Goal: Entertainment & Leisure: Consume media (video, audio)

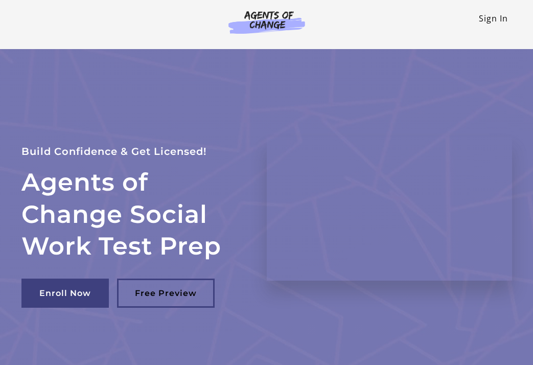
click at [490, 23] on link "Sign In" at bounding box center [492, 18] width 29 height 11
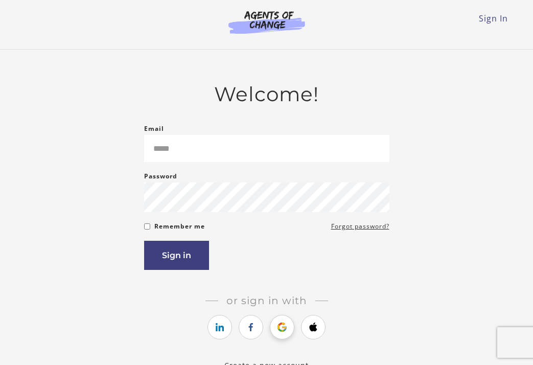
click at [283, 331] on icon "https://courses.thinkific.com/users/auth/google?ss%5Breferral%5D=&ss%5Buser_ret…" at bounding box center [282, 327] width 13 height 12
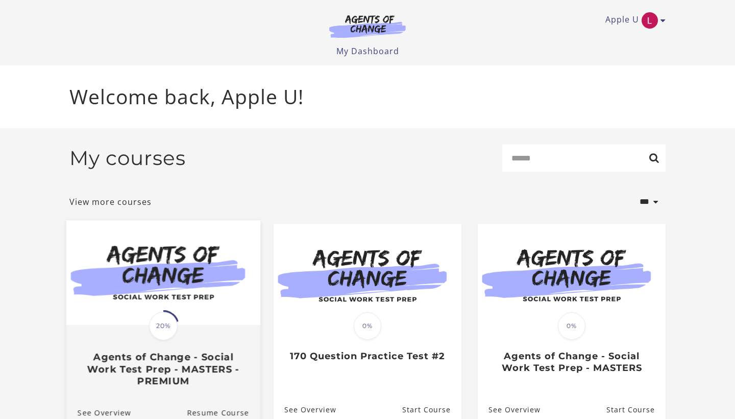
click at [161, 297] on img at bounding box center [163, 272] width 194 height 105
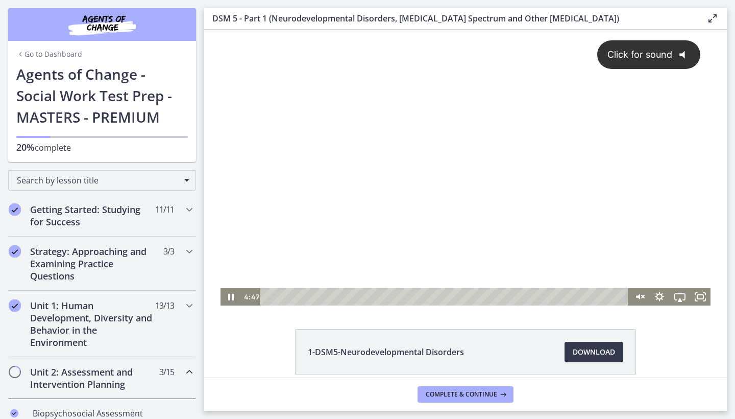
click at [678, 66] on icon "@keyframes VOLUME_SMALL_WAVE_FLASH { 0% { opacity: 0; } 33% { opacity: 1; } 66%…" at bounding box center [685, 54] width 27 height 27
click at [700, 295] on icon "Fullscreen" at bounding box center [700, 296] width 25 height 21
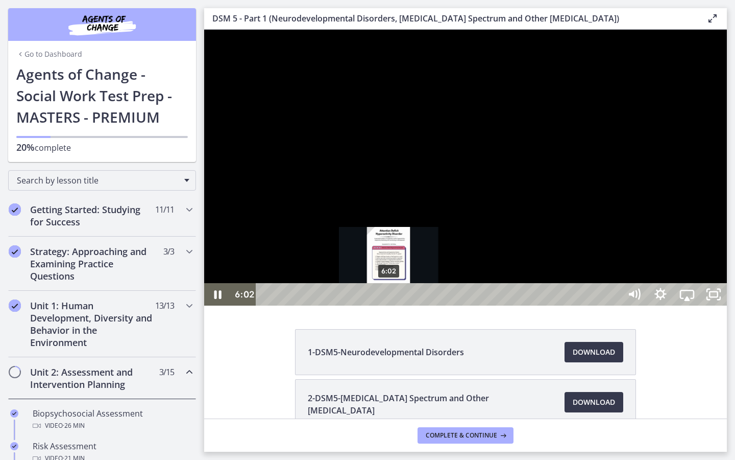
drag, startPoint x: 411, startPoint y: 479, endPoint x: 387, endPoint y: 480, distance: 24.0
click at [387, 298] on div "Playbar" at bounding box center [389, 295] width 8 height 8
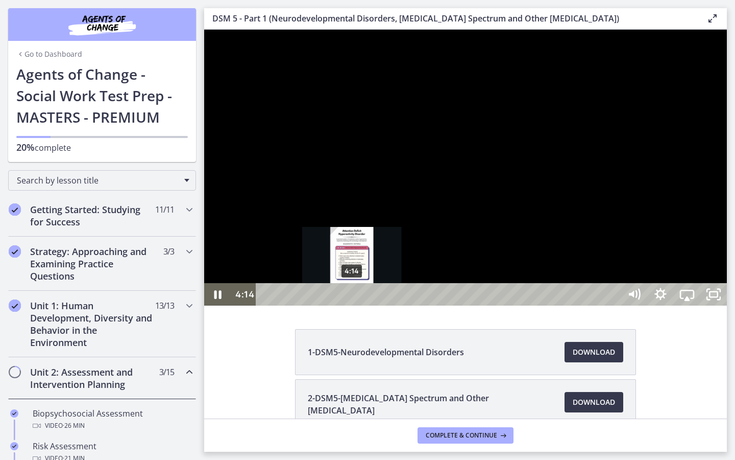
drag, startPoint x: 387, startPoint y: 480, endPoint x: 353, endPoint y: 479, distance: 33.7
click at [353, 298] on div "Playbar" at bounding box center [352, 295] width 8 height 8
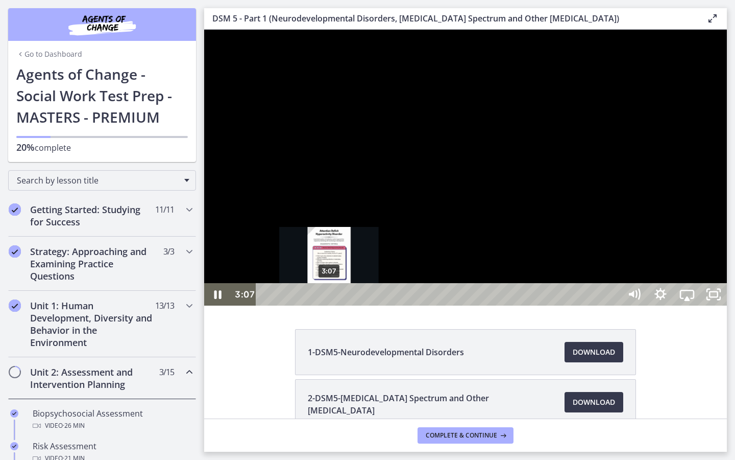
drag, startPoint x: 353, startPoint y: 479, endPoint x: 328, endPoint y: 477, distance: 25.1
click at [328, 298] on div "Playbar" at bounding box center [330, 295] width 8 height 8
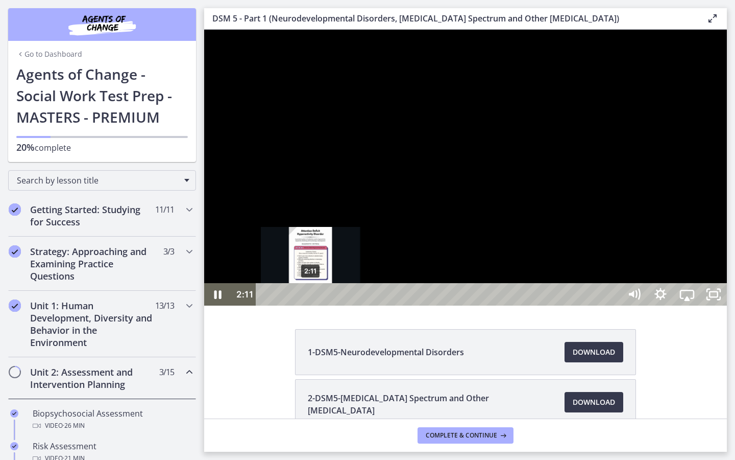
drag, startPoint x: 328, startPoint y: 477, endPoint x: 311, endPoint y: 476, distance: 16.9
click at [311, 298] on div "Playbar" at bounding box center [311, 295] width 8 height 8
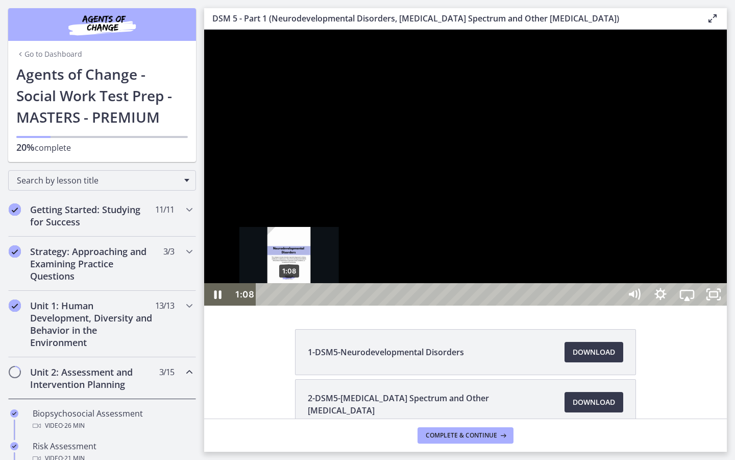
drag, startPoint x: 311, startPoint y: 476, endPoint x: 290, endPoint y: 476, distance: 21.4
click at [290, 298] on div "Playbar" at bounding box center [289, 295] width 8 height 8
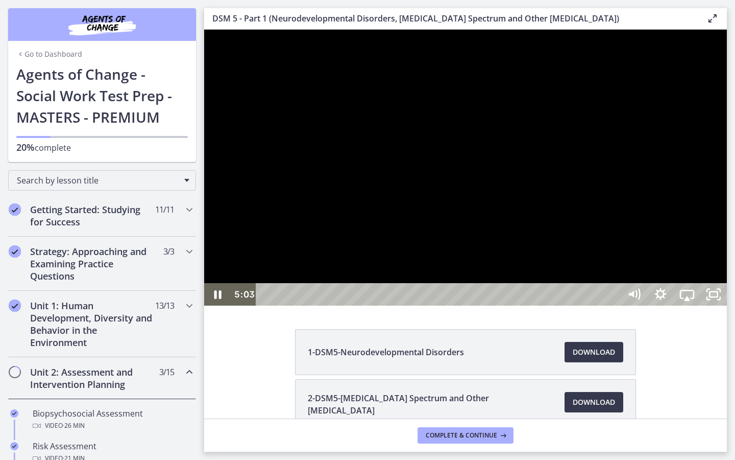
click at [430, 203] on div at bounding box center [465, 168] width 523 height 276
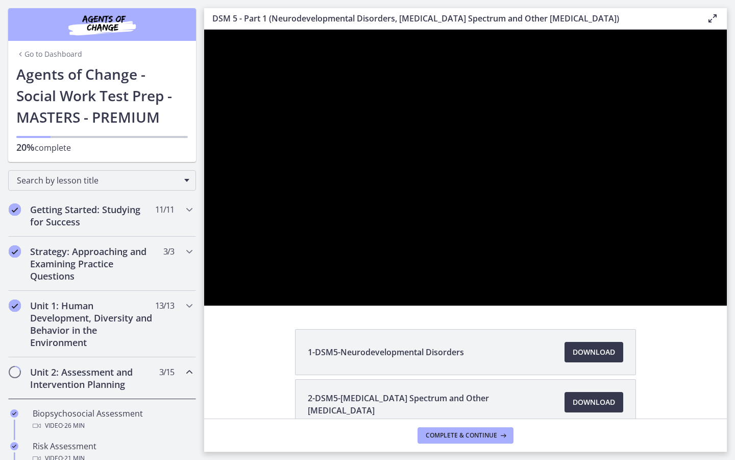
click at [430, 203] on div at bounding box center [465, 168] width 523 height 276
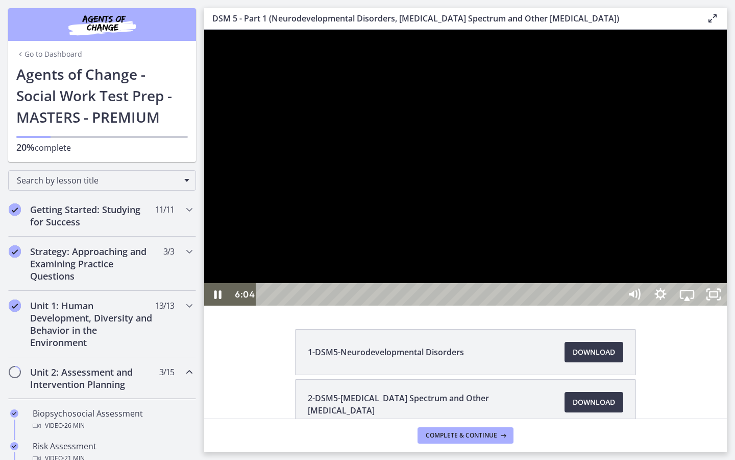
click at [430, 203] on div at bounding box center [465, 168] width 523 height 276
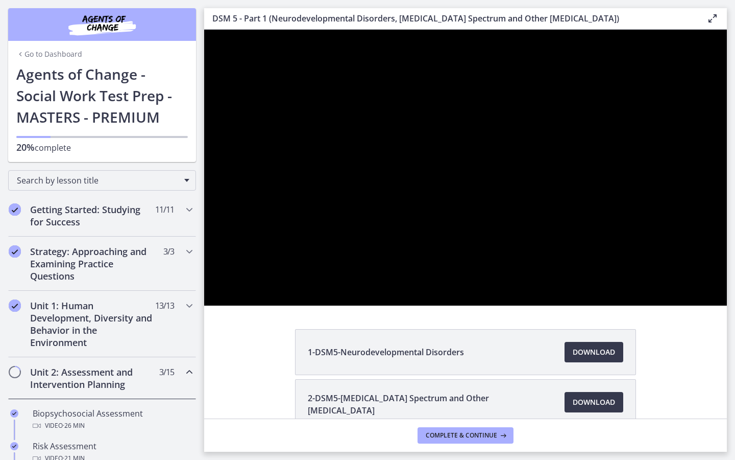
click at [430, 203] on div at bounding box center [465, 168] width 523 height 276
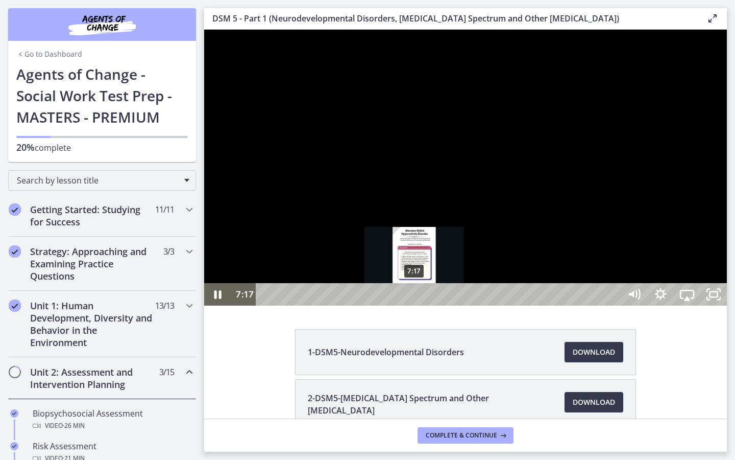
drag, startPoint x: 423, startPoint y: 479, endPoint x: 415, endPoint y: 481, distance: 8.3
click at [415, 298] on div "Playbar" at bounding box center [415, 295] width 8 height 8
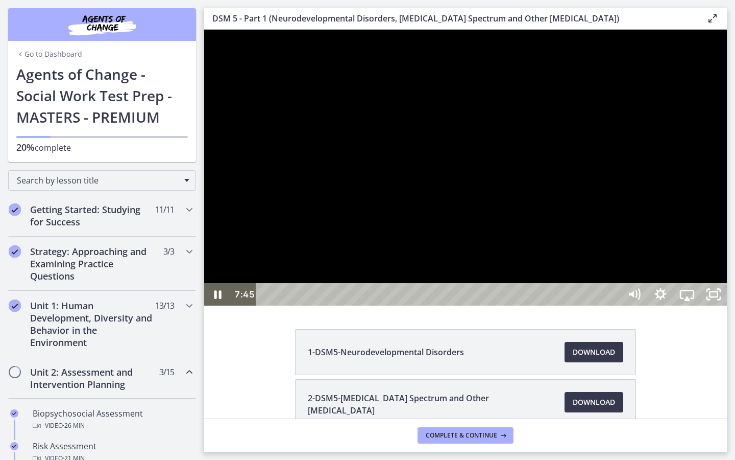
click at [430, 266] on div at bounding box center [465, 168] width 523 height 276
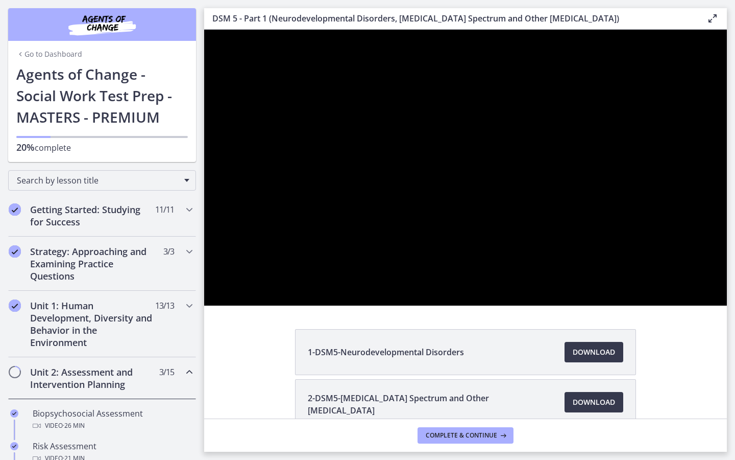
click at [531, 305] on div at bounding box center [465, 168] width 523 height 276
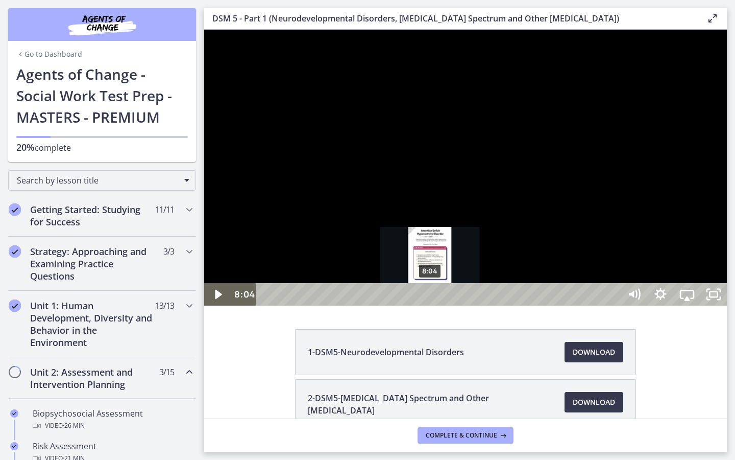
drag, startPoint x: 440, startPoint y: 478, endPoint x: 431, endPoint y: 479, distance: 8.8
click at [431, 298] on div "Playbar" at bounding box center [430, 295] width 8 height 8
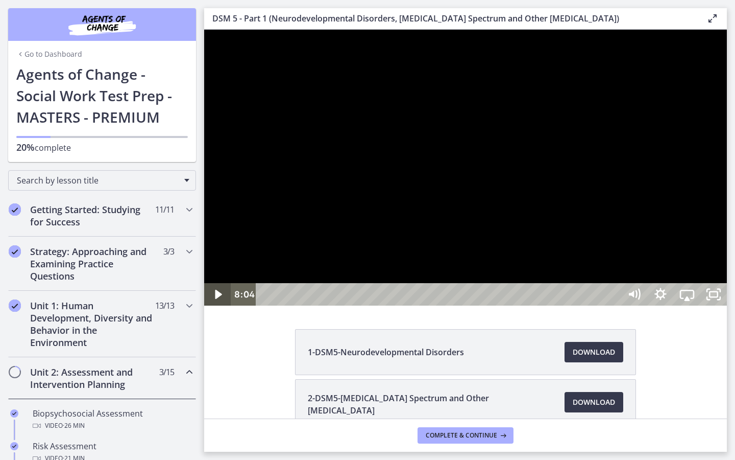
click at [218, 299] on icon "Play Video" at bounding box center [218, 294] width 7 height 9
click at [611, 237] on div at bounding box center [465, 168] width 523 height 276
click at [624, 305] on div at bounding box center [465, 168] width 523 height 276
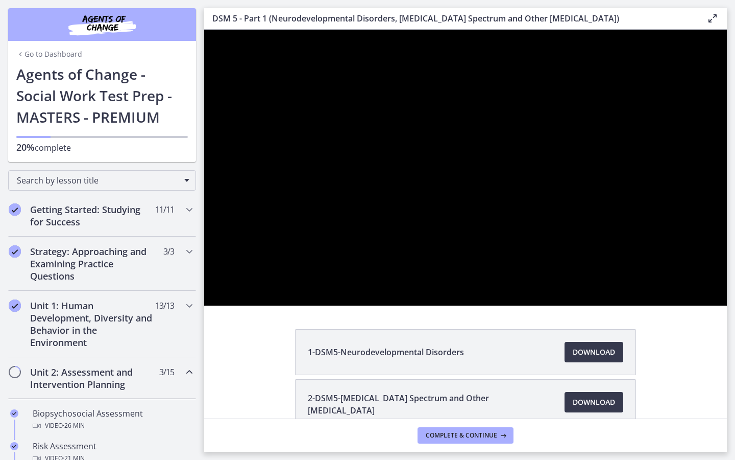
click at [511, 305] on div at bounding box center [465, 168] width 523 height 276
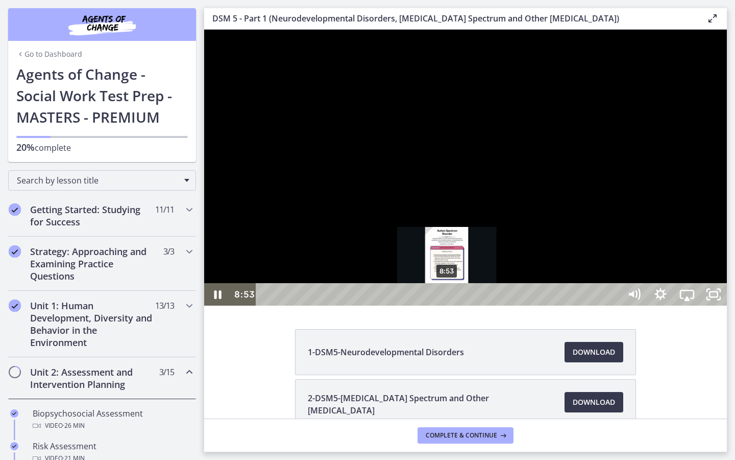
click at [448, 298] on div "Playbar" at bounding box center [447, 295] width 8 height 8
drag, startPoint x: 448, startPoint y: 479, endPoint x: 437, endPoint y: 479, distance: 10.7
click at [438, 298] on div "Playbar" at bounding box center [442, 295] width 8 height 8
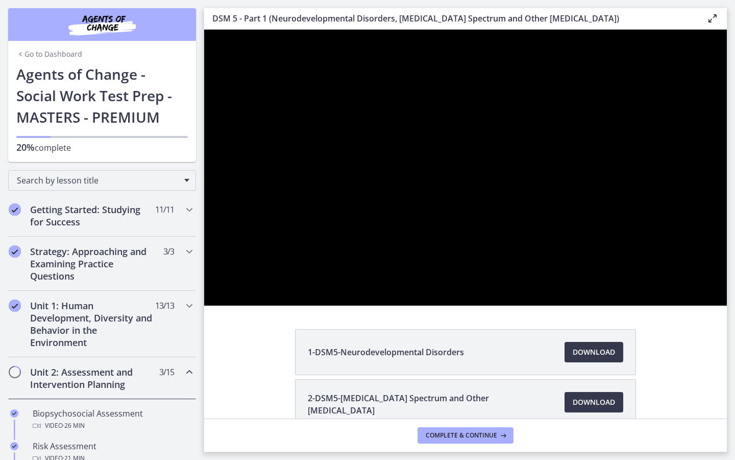
click at [551, 282] on div at bounding box center [465, 168] width 523 height 276
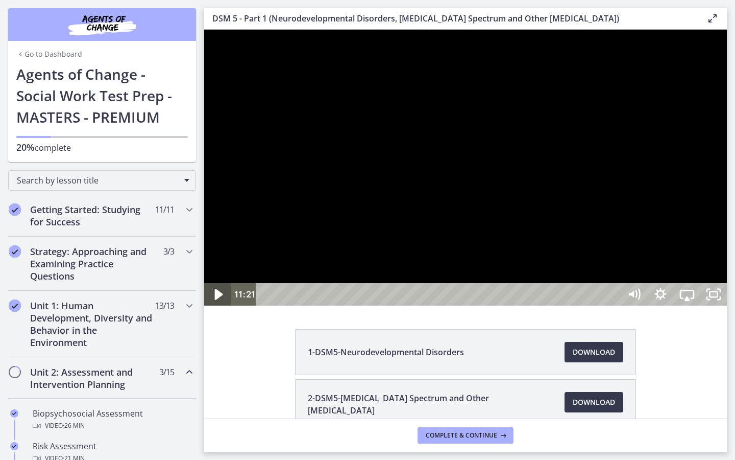
click at [220, 300] on icon "Play Video" at bounding box center [219, 293] width 8 height 11
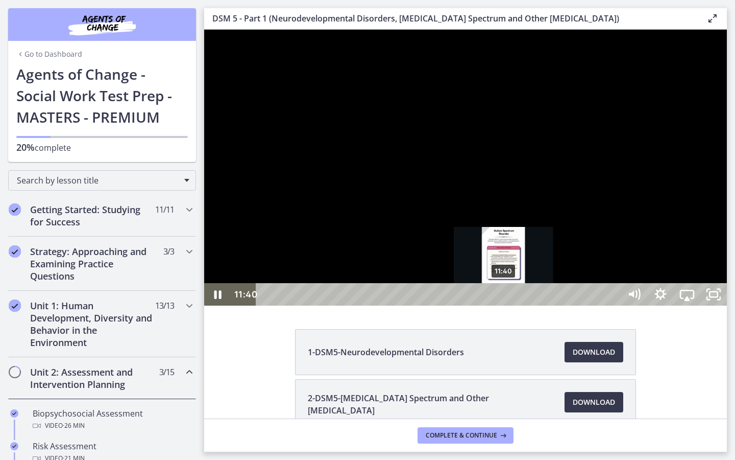
drag, startPoint x: 520, startPoint y: 476, endPoint x: 501, endPoint y: 478, distance: 18.6
click at [501, 298] on div "Playbar" at bounding box center [504, 295] width 8 height 8
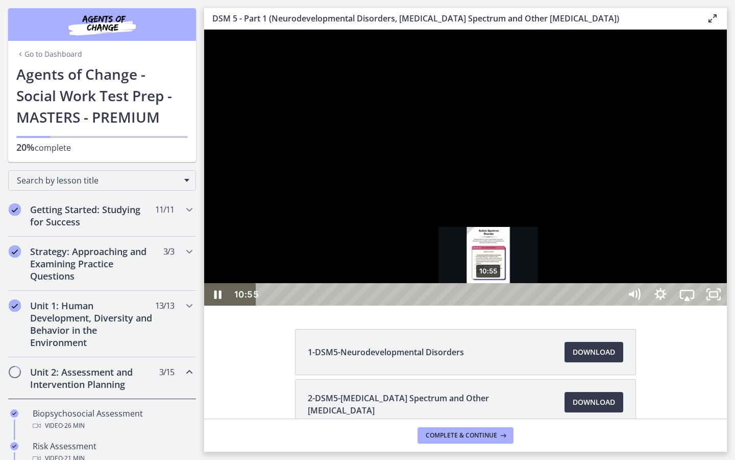
drag, startPoint x: 501, startPoint y: 478, endPoint x: 478, endPoint y: 481, distance: 23.6
click at [485, 298] on div "Playbar" at bounding box center [489, 295] width 8 height 8
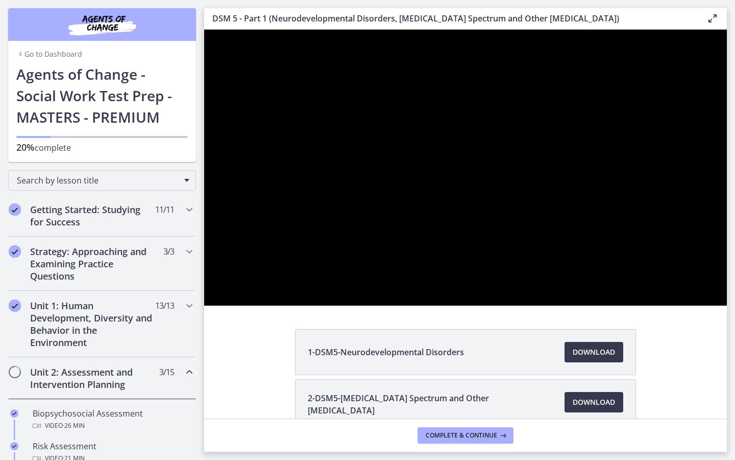
click at [727, 263] on div at bounding box center [465, 168] width 523 height 276
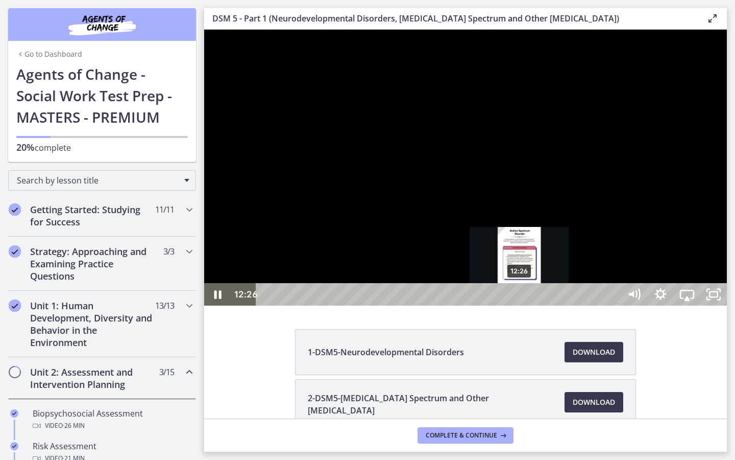
drag, startPoint x: 529, startPoint y: 479, endPoint x: 520, endPoint y: 481, distance: 9.9
click at [520, 298] on div "Playbar" at bounding box center [520, 295] width 8 height 8
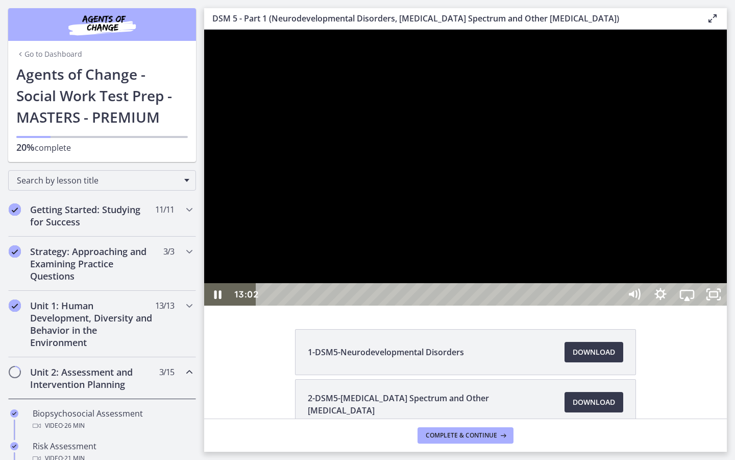
click at [446, 305] on div at bounding box center [465, 168] width 523 height 276
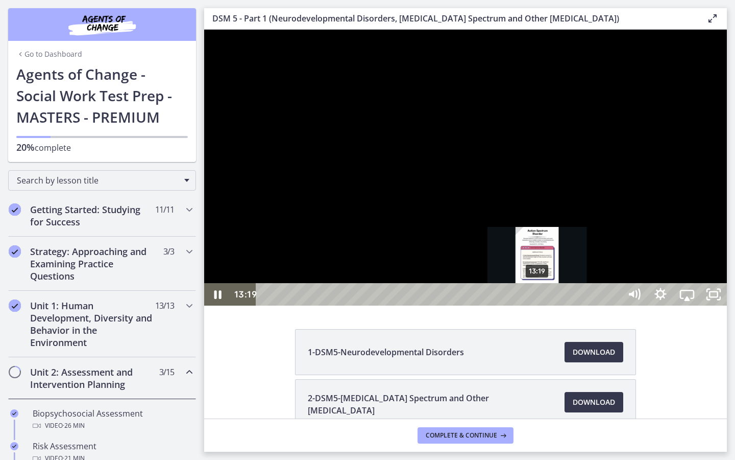
drag, startPoint x: 558, startPoint y: 479, endPoint x: 538, endPoint y: 479, distance: 19.4
click at [538, 298] on div "Playbar" at bounding box center [538, 295] width 8 height 8
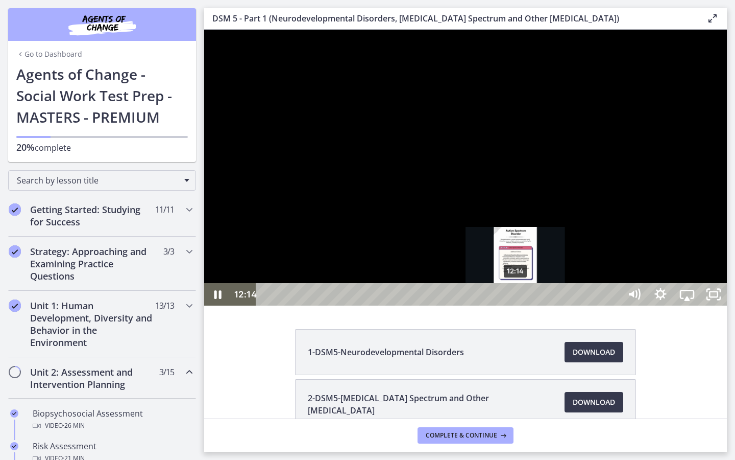
drag, startPoint x: 538, startPoint y: 479, endPoint x: 514, endPoint y: 477, distance: 24.6
click at [514, 298] on div "Playbar" at bounding box center [516, 295] width 8 height 8
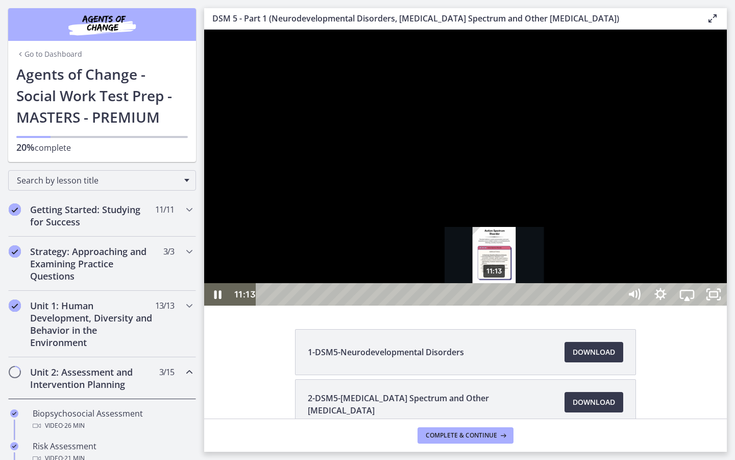
drag, startPoint x: 514, startPoint y: 477, endPoint x: 485, endPoint y: 478, distance: 28.6
click at [491, 298] on div "Playbar" at bounding box center [495, 295] width 8 height 8
drag, startPoint x: 493, startPoint y: 479, endPoint x: 500, endPoint y: 479, distance: 6.6
click at [500, 298] on div "Playbar" at bounding box center [499, 295] width 8 height 8
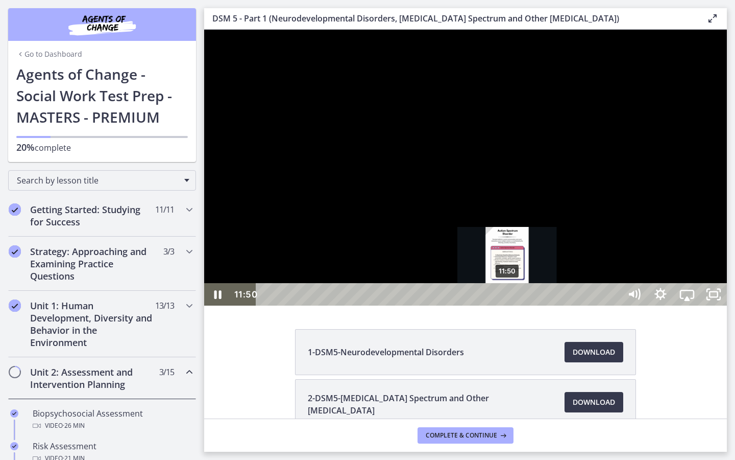
drag, startPoint x: 500, startPoint y: 479, endPoint x: 508, endPoint y: 480, distance: 8.2
click at [508, 298] on div "Playbar" at bounding box center [507, 295] width 8 height 8
drag, startPoint x: 508, startPoint y: 480, endPoint x: 515, endPoint y: 481, distance: 6.7
click at [515, 298] on div "Playbar" at bounding box center [514, 295] width 8 height 8
drag, startPoint x: 515, startPoint y: 481, endPoint x: 521, endPoint y: 481, distance: 6.6
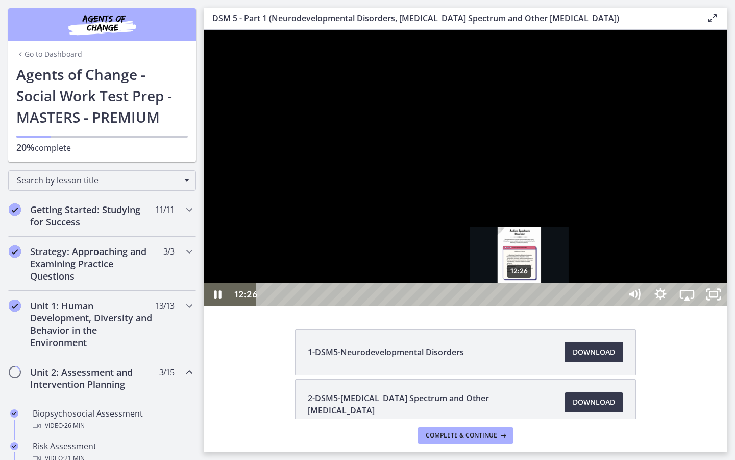
click at [521, 298] on div "Playbar" at bounding box center [520, 295] width 8 height 8
drag, startPoint x: 521, startPoint y: 481, endPoint x: 528, endPoint y: 481, distance: 6.6
click at [527, 298] on div "Playbar" at bounding box center [523, 295] width 8 height 8
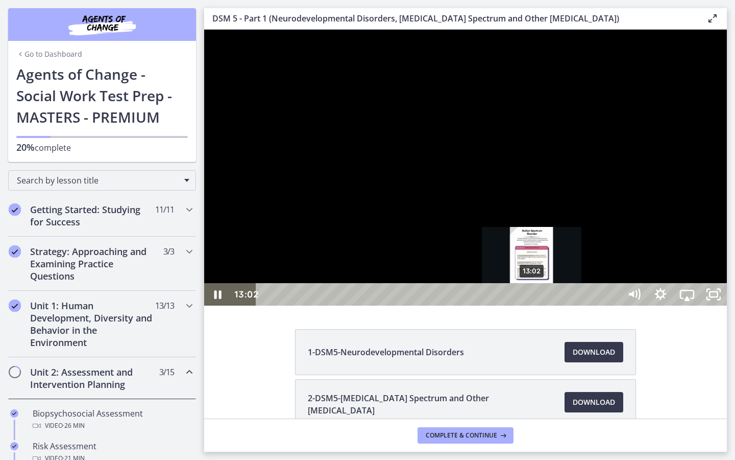
drag, startPoint x: 528, startPoint y: 481, endPoint x: 534, endPoint y: 481, distance: 6.1
click at [534, 298] on div "Playbar" at bounding box center [532, 295] width 8 height 8
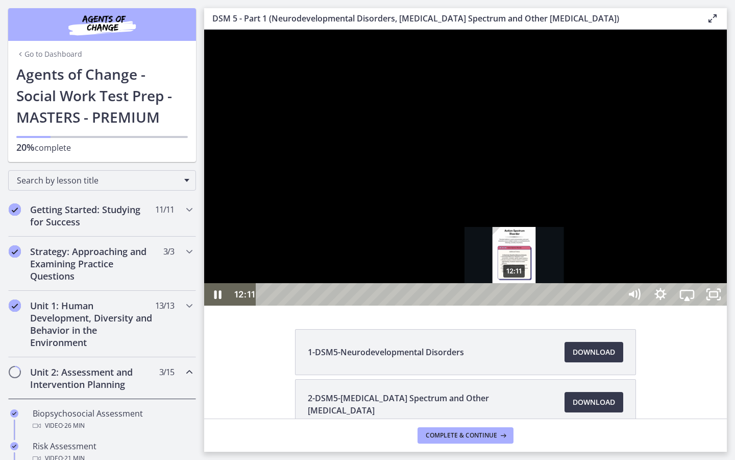
drag, startPoint x: 536, startPoint y: 477, endPoint x: 515, endPoint y: 480, distance: 20.6
click at [515, 298] on div "Playbar" at bounding box center [515, 295] width 8 height 8
click at [515, 305] on div "12:11" at bounding box center [440, 294] width 348 height 22
click at [524, 305] on div "12:38" at bounding box center [440, 294] width 348 height 22
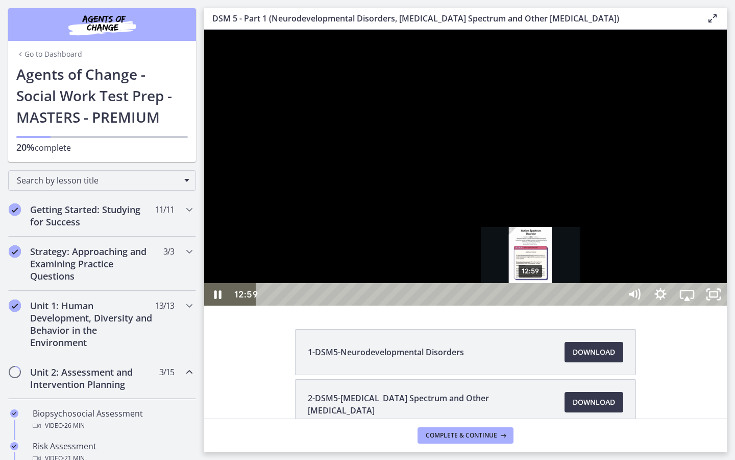
click at [532, 305] on div "12:59" at bounding box center [440, 294] width 348 height 22
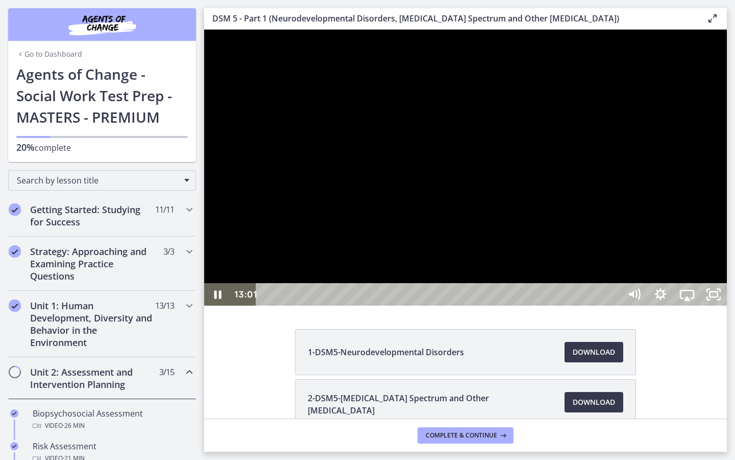
click at [442, 295] on div at bounding box center [465, 168] width 523 height 276
click at [214, 305] on icon "Play Video" at bounding box center [218, 294] width 27 height 22
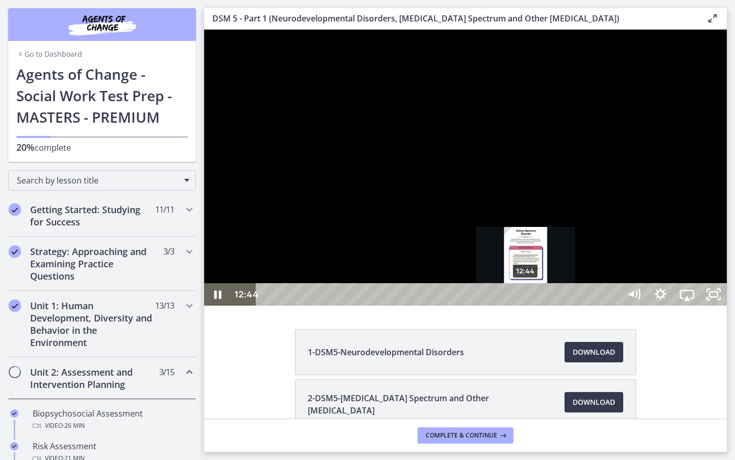
drag, startPoint x: 559, startPoint y: 480, endPoint x: 526, endPoint y: 480, distance: 32.2
click at [526, 298] on div "Playbar" at bounding box center [526, 295] width 8 height 8
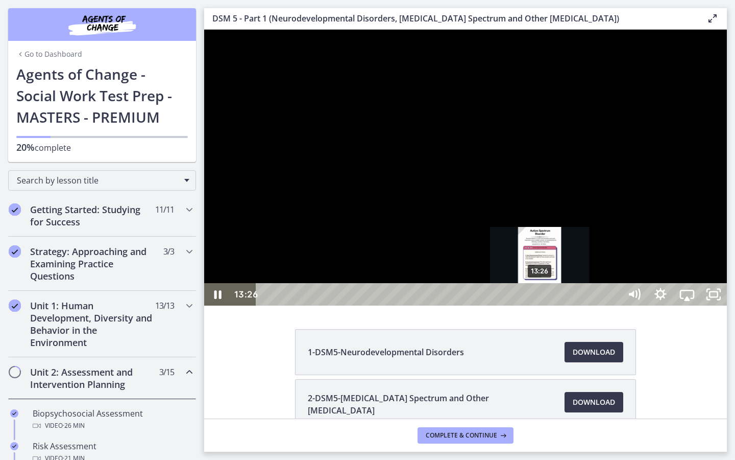
drag, startPoint x: 526, startPoint y: 480, endPoint x: 541, endPoint y: 481, distance: 14.3
click at [541, 298] on div "Playbar" at bounding box center [540, 295] width 8 height 8
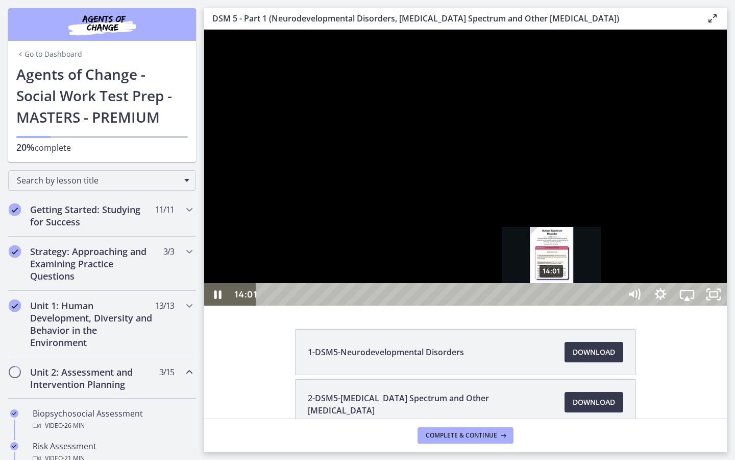
drag, startPoint x: 572, startPoint y: 476, endPoint x: 551, endPoint y: 477, distance: 20.5
click at [551, 298] on div "Playbar" at bounding box center [552, 295] width 8 height 8
drag, startPoint x: 553, startPoint y: 477, endPoint x: 559, endPoint y: 477, distance: 5.6
click at [559, 298] on div "Playbar" at bounding box center [558, 295] width 8 height 8
click at [559, 305] on div "14:20" at bounding box center [440, 294] width 348 height 22
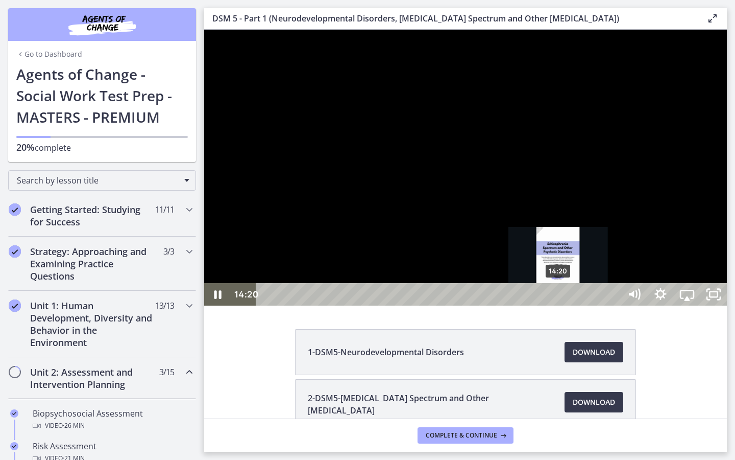
click at [559, 298] on div "Playbar" at bounding box center [558, 295] width 8 height 8
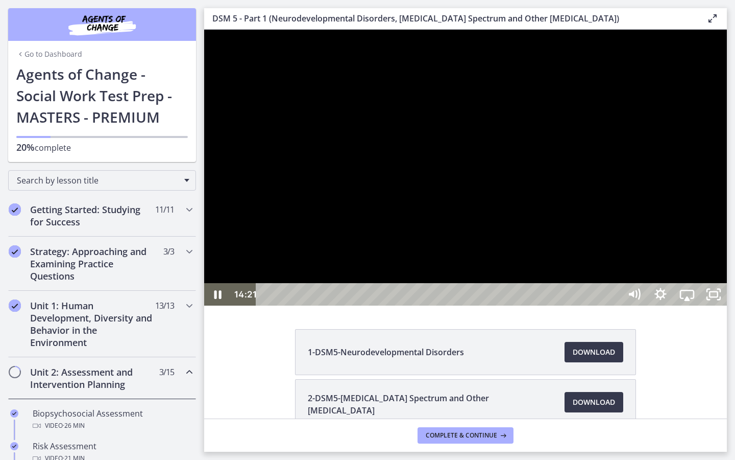
click at [488, 305] on div at bounding box center [465, 168] width 523 height 276
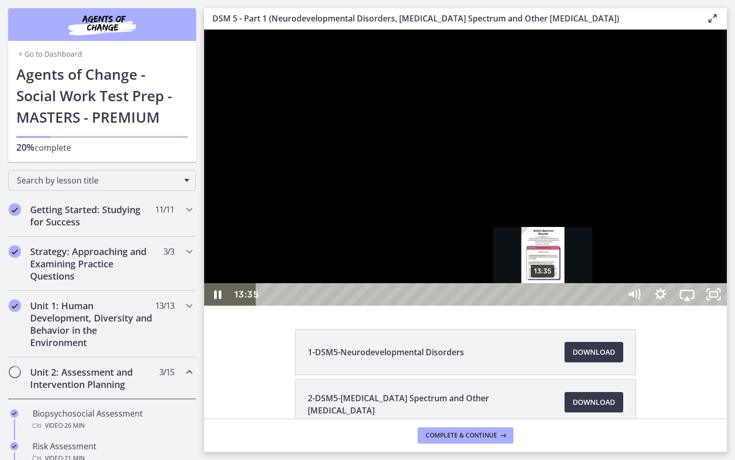
drag, startPoint x: 583, startPoint y: 477, endPoint x: 543, endPoint y: 476, distance: 39.8
click at [543, 298] on div "Playbar" at bounding box center [543, 295] width 8 height 8
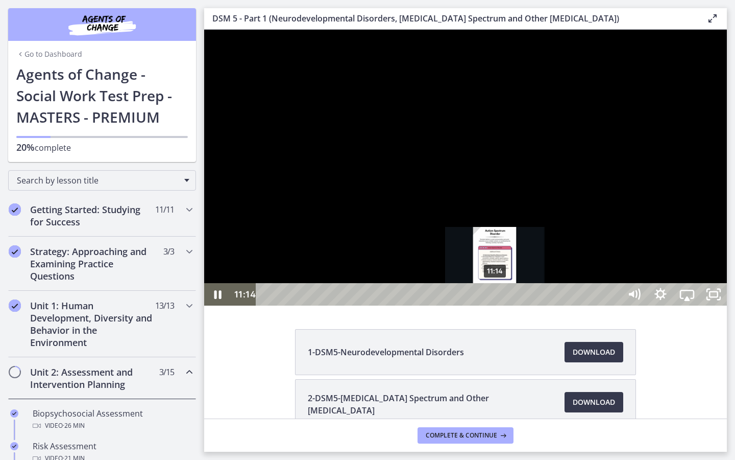
click at [496, 305] on div "11:14" at bounding box center [440, 294] width 348 height 22
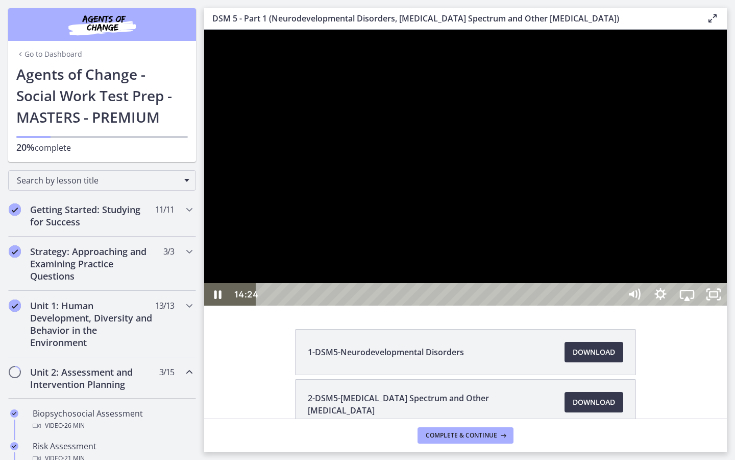
click at [527, 266] on div at bounding box center [465, 168] width 523 height 276
